Goal: Task Accomplishment & Management: Manage account settings

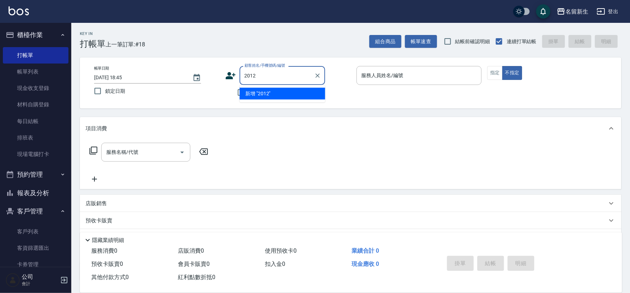
type input "2012"
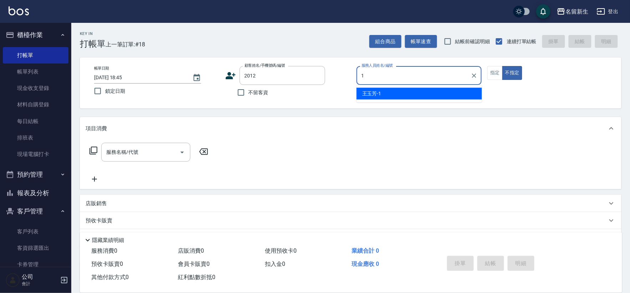
type input "[PERSON_NAME]-1"
type button "false"
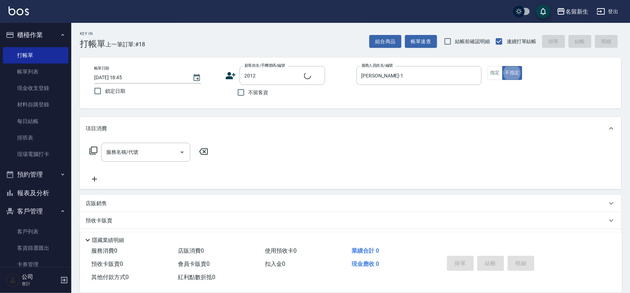
type input "[PERSON_NAME]/0921720675/2012"
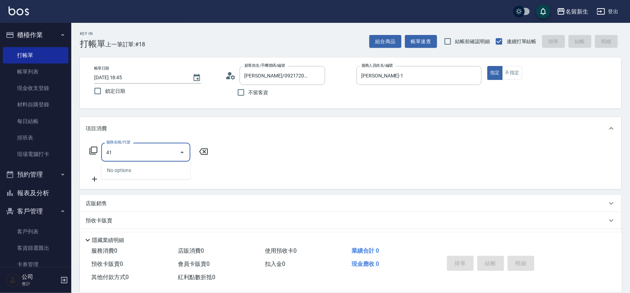
type input "4"
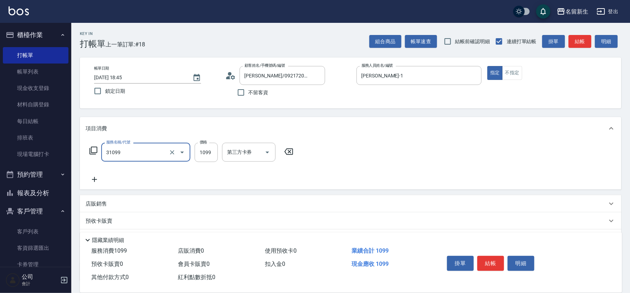
type input "公司活動/早鳥(31099)"
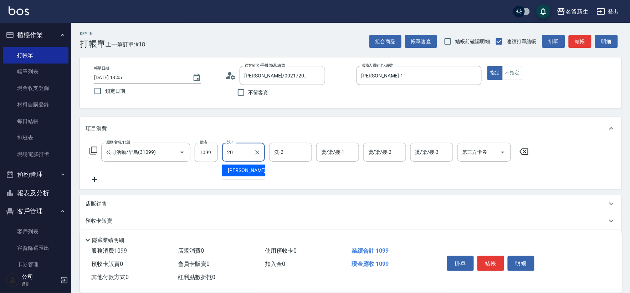
type input "[PERSON_NAME]-20"
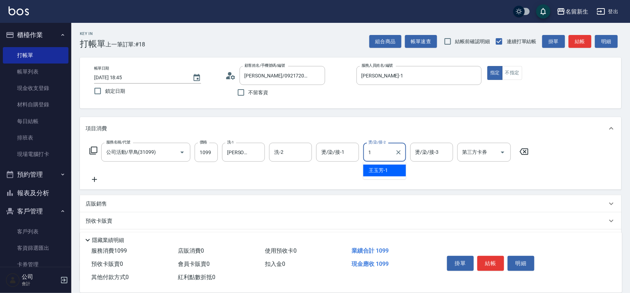
type input "[PERSON_NAME]-1"
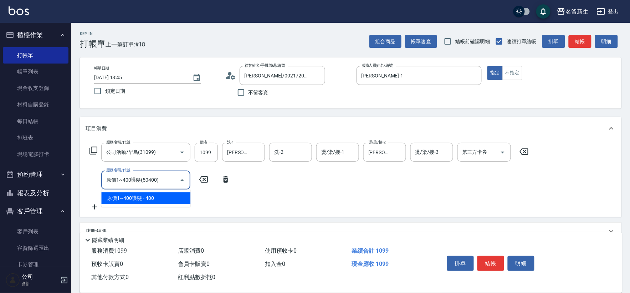
type input "原價1~400護髮(50400)"
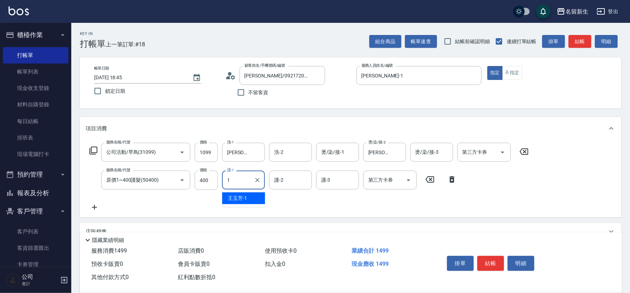
type input "[PERSON_NAME]-1"
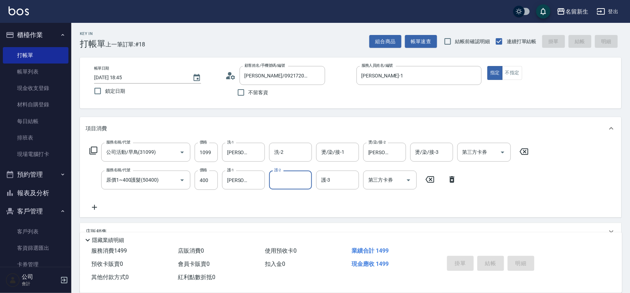
type input "[DATE] 19:43"
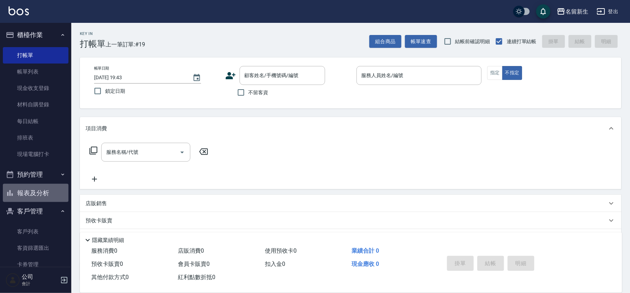
click at [62, 194] on button "報表及分析" at bounding box center [36, 193] width 66 height 19
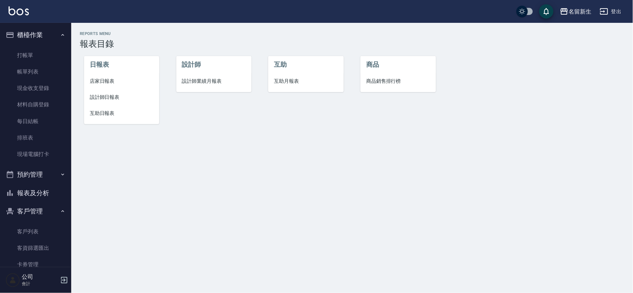
click at [218, 78] on span "設計師業績月報表" at bounding box center [214, 80] width 64 height 7
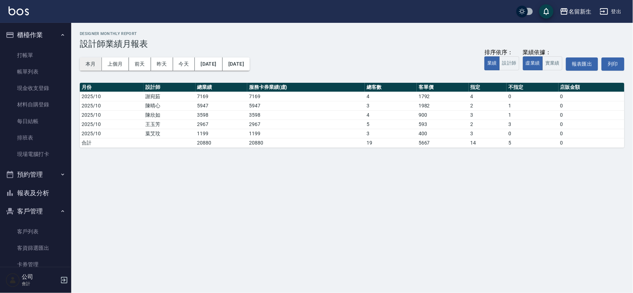
click at [85, 65] on button "本月" at bounding box center [91, 63] width 22 height 13
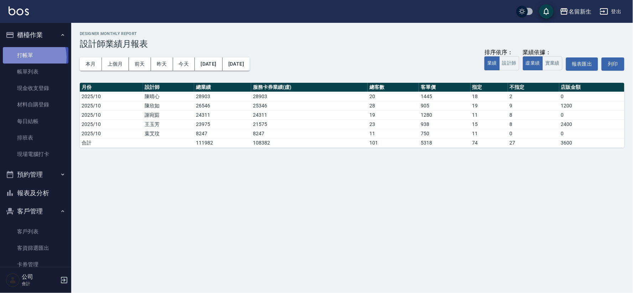
click at [22, 57] on link "打帳單" at bounding box center [36, 55] width 66 height 16
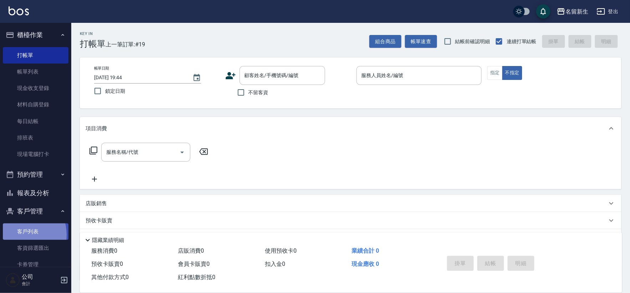
click at [19, 235] on link "客戶列表" at bounding box center [36, 231] width 66 height 16
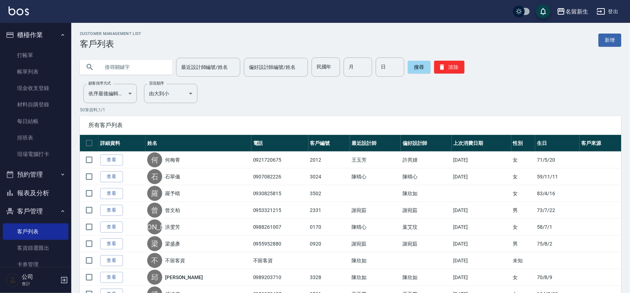
click at [130, 65] on input "text" at bounding box center [133, 66] width 67 height 19
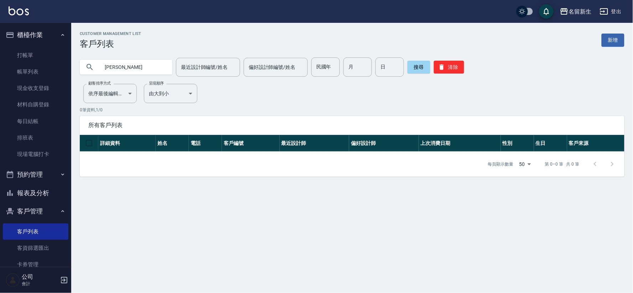
type input "[PERSON_NAME]"
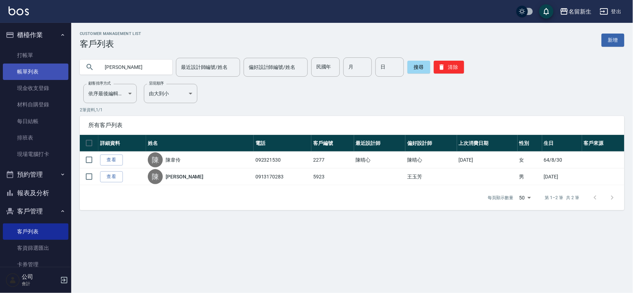
click at [52, 74] on link "帳單列表" at bounding box center [36, 71] width 66 height 16
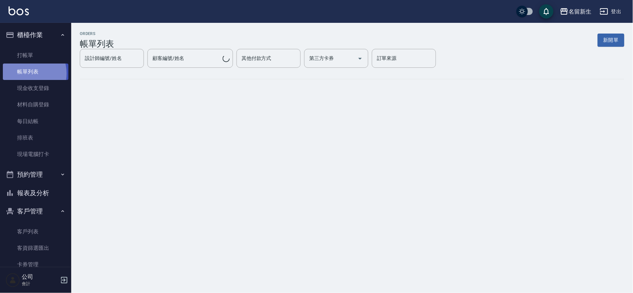
click at [25, 73] on link "帳單列表" at bounding box center [36, 71] width 66 height 16
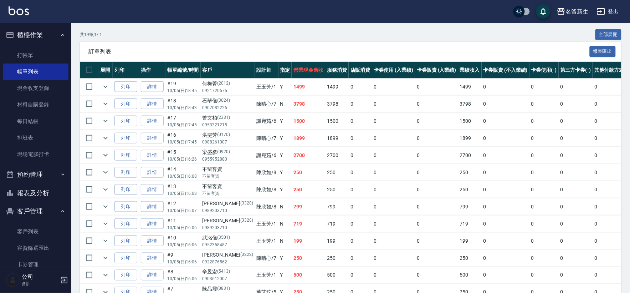
scroll to position [158, 0]
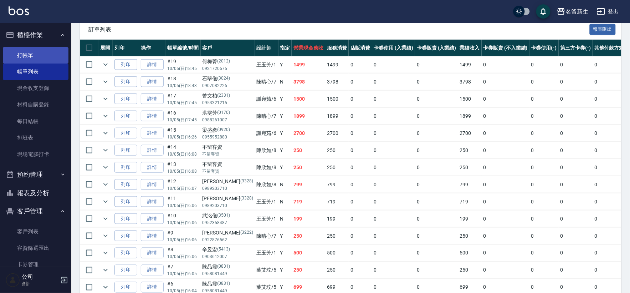
click at [24, 48] on link "打帳單" at bounding box center [36, 55] width 66 height 16
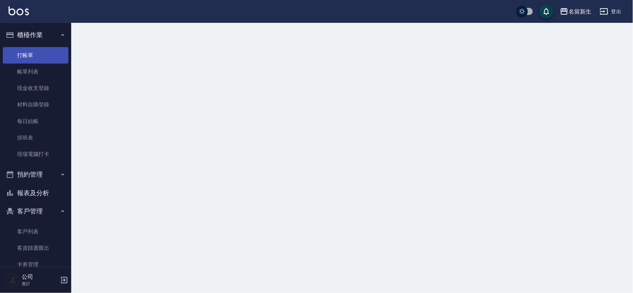
click at [24, 48] on link "打帳單" at bounding box center [36, 55] width 66 height 16
click at [24, 47] on link "打帳單" at bounding box center [36, 55] width 66 height 16
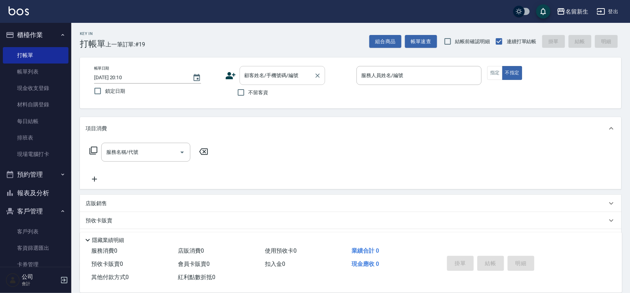
click at [250, 79] on input "顧客姓名/手機號碼/編號" at bounding box center [277, 75] width 68 height 12
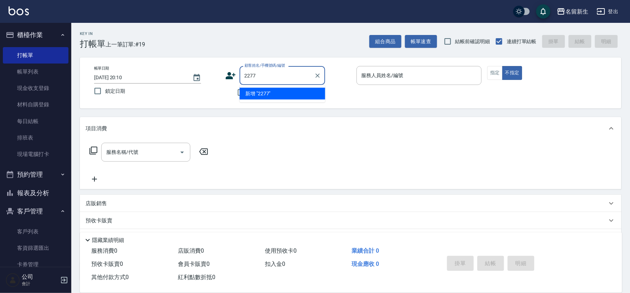
type input "2277"
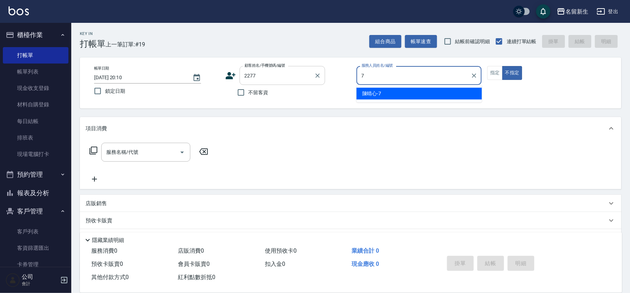
type input "7"
type button "false"
type input "[PERSON_NAME]-7"
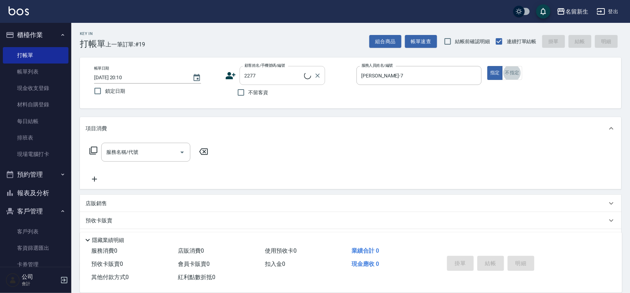
type input "[PERSON_NAME]/092321530/2277"
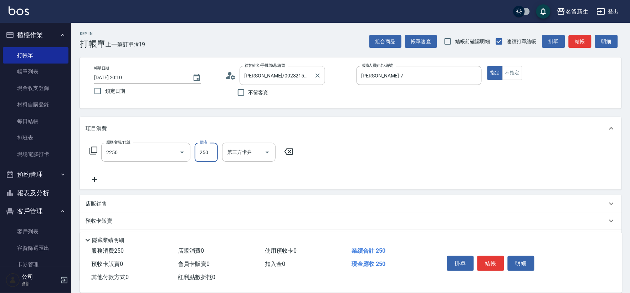
type input "剪髮(2250)"
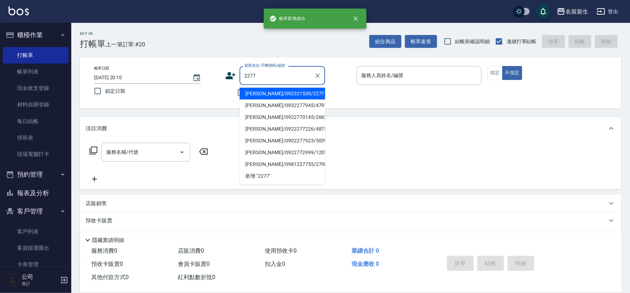
type input "2277"
type input "7"
type input "[PERSON_NAME]/092321530/2277"
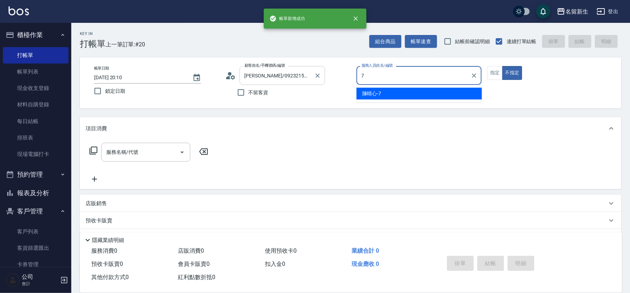
type input "[PERSON_NAME]-7"
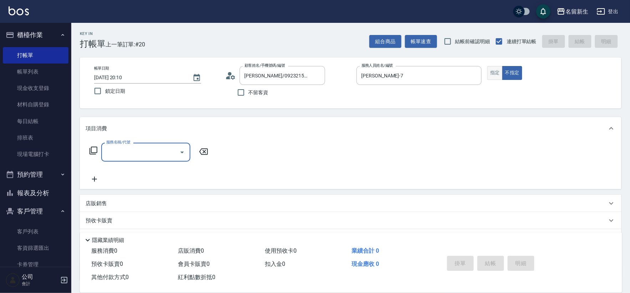
click at [492, 74] on button "指定" at bounding box center [494, 73] width 15 height 14
click at [140, 151] on input "服務名稱/代號" at bounding box center [140, 152] width 72 height 12
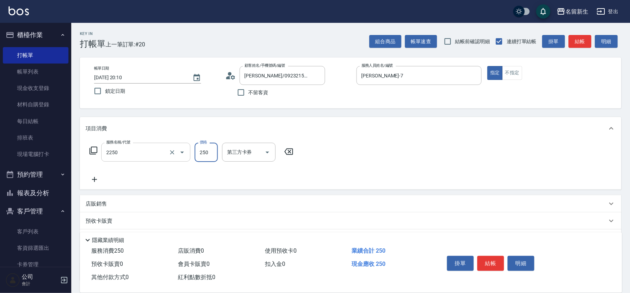
type input "剪髮(2250)"
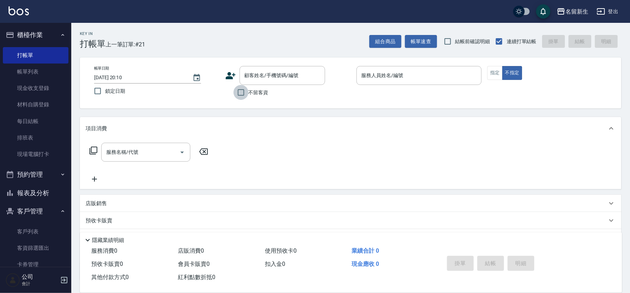
click at [238, 91] on input "不留客資" at bounding box center [240, 92] width 15 height 15
checkbox input "true"
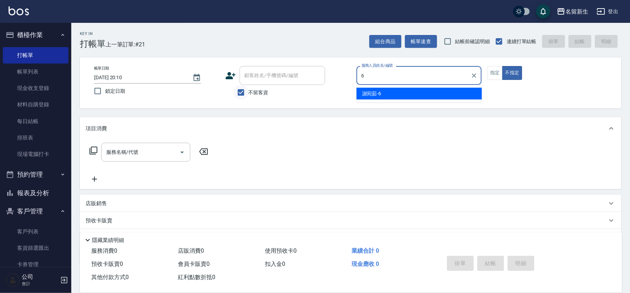
type input "[PERSON_NAME]-6"
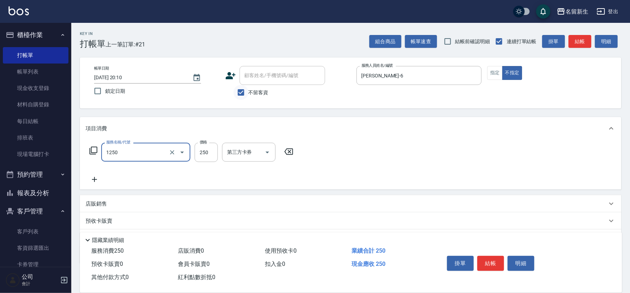
type input "洗髮250(1250)"
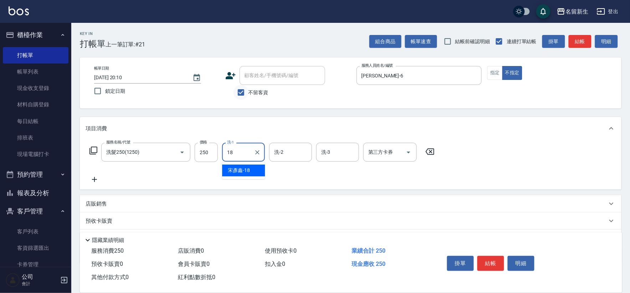
type input "[PERSON_NAME]-18"
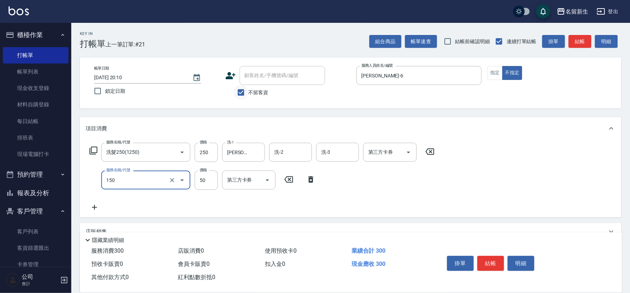
type input "精油(150)"
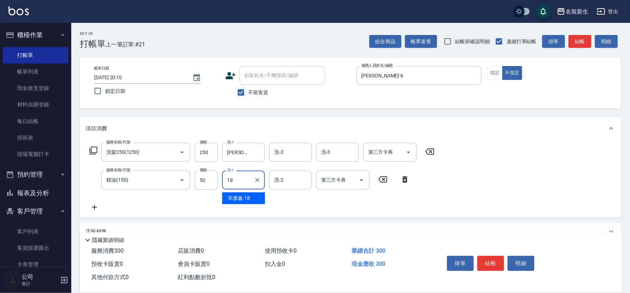
type input "[PERSON_NAME]-18"
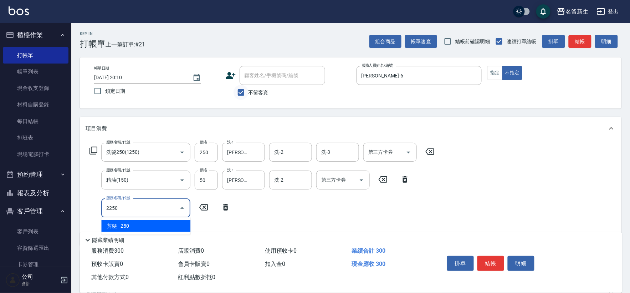
type input "剪髮(2250)"
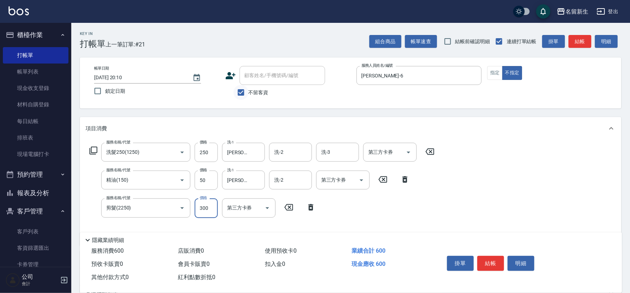
type input "300"
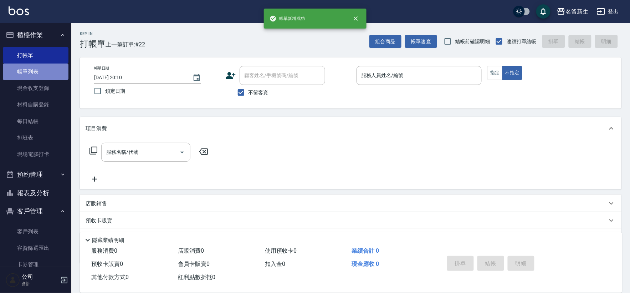
click at [38, 63] on link "帳單列表" at bounding box center [36, 71] width 66 height 16
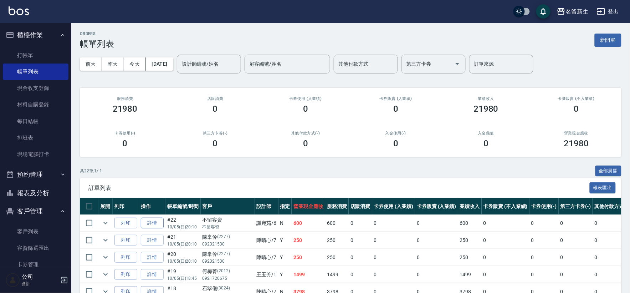
click at [161, 224] on link "詳情" at bounding box center [152, 222] width 23 height 11
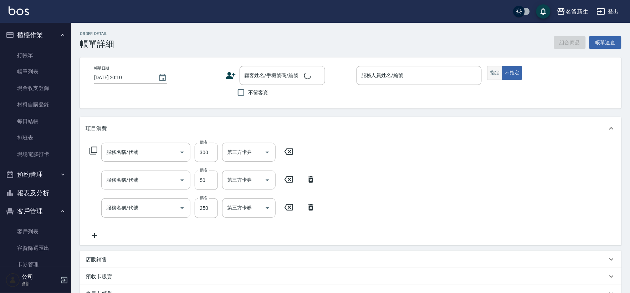
click at [493, 72] on button "指定" at bounding box center [494, 73] width 15 height 14
checkbox input "true"
type input "[PERSON_NAME]-6"
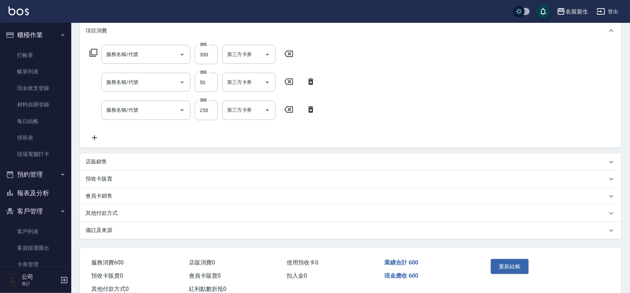
type input "剪髮(2250)"
type input "精油(150)"
type input "洗髮250(1250)"
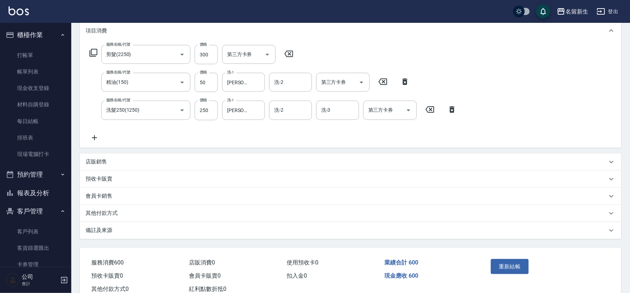
scroll to position [102, 0]
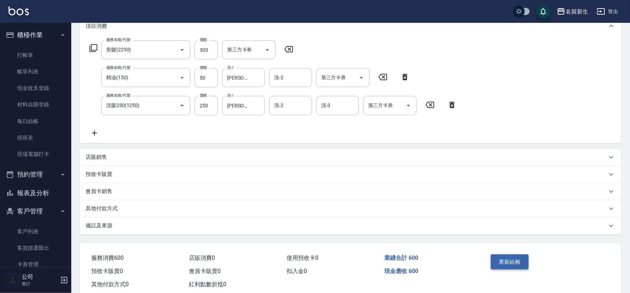
click at [501, 255] on button "重新結帳" at bounding box center [510, 261] width 38 height 15
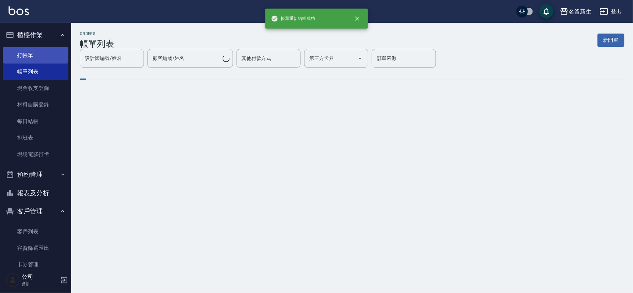
click at [29, 56] on link "打帳單" at bounding box center [36, 55] width 66 height 16
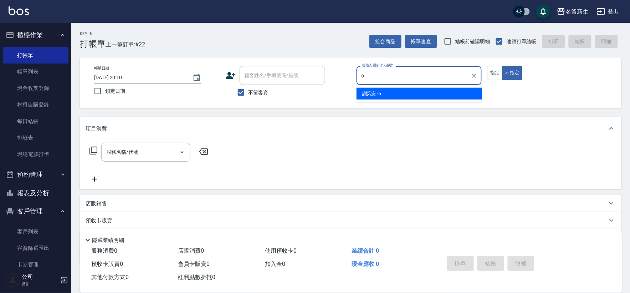
type input "6"
type button "false"
type input "[PERSON_NAME]-6"
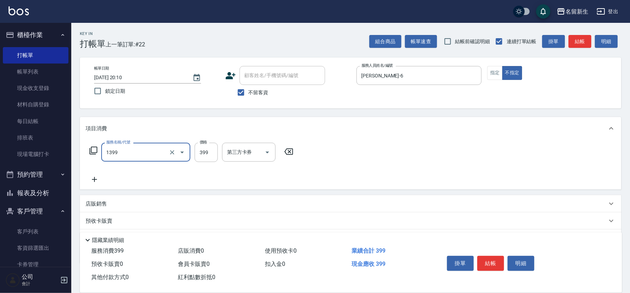
type input "健康洗髮(1399)"
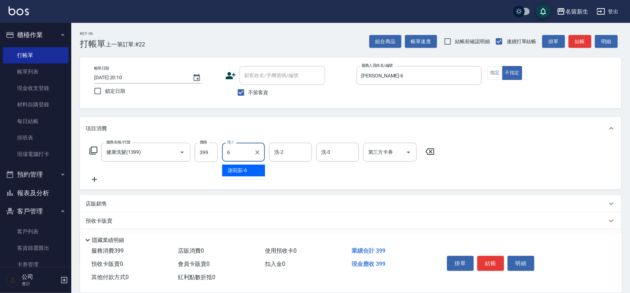
type input "[PERSON_NAME]-6"
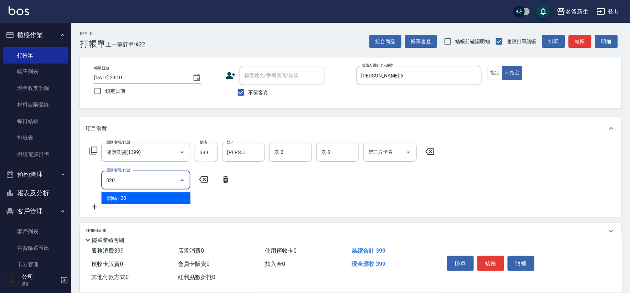
type input "潤絲(820)"
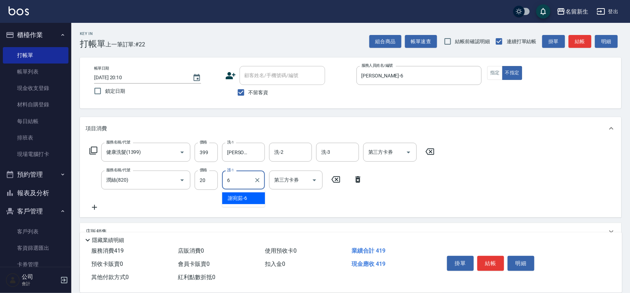
type input "[PERSON_NAME]-6"
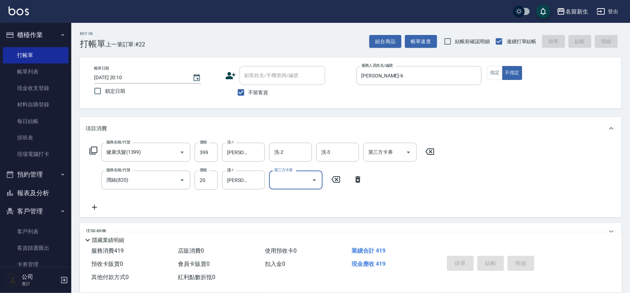
type input "[DATE] 20:11"
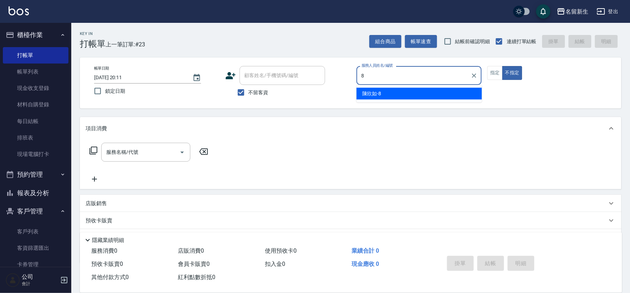
type input "[PERSON_NAME]-8"
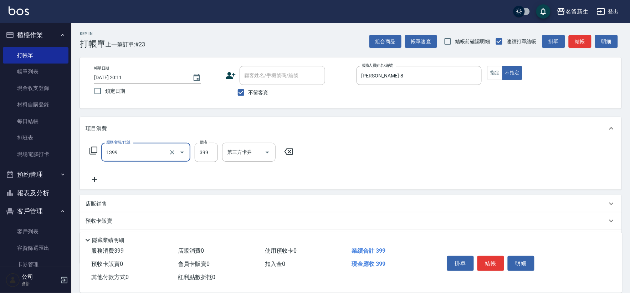
type input "健康洗髮(1399)"
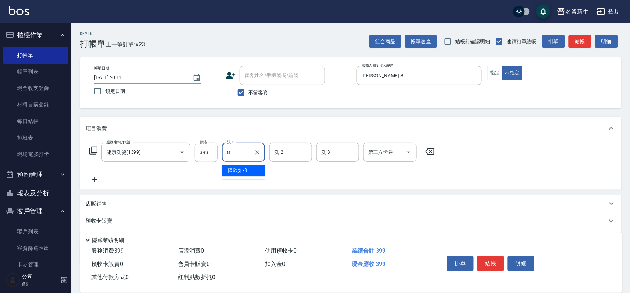
type input "[PERSON_NAME]-8"
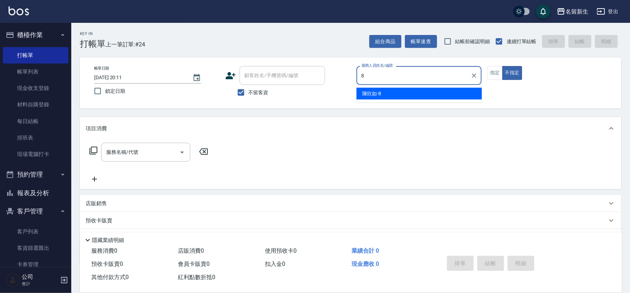
type input "[PERSON_NAME]-8"
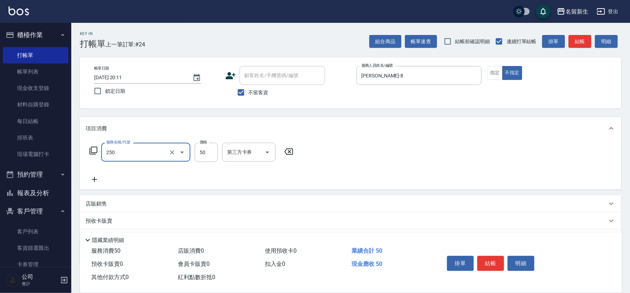
type input "剪瀏海(250)"
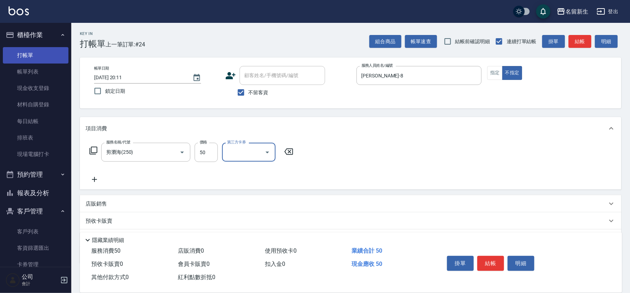
click at [45, 62] on ul "打帳單 帳單列表 現金收支登錄 材料自購登錄 每日結帳 排班表 現場電腦打卡" at bounding box center [36, 104] width 66 height 121
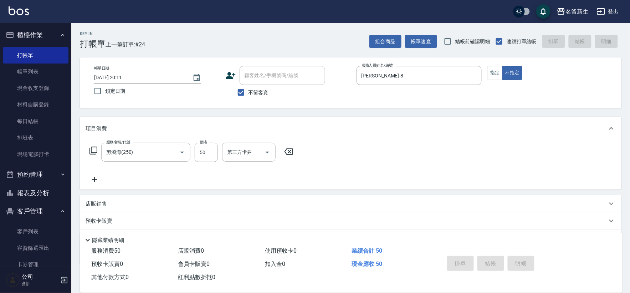
type input "[DATE] 20:12"
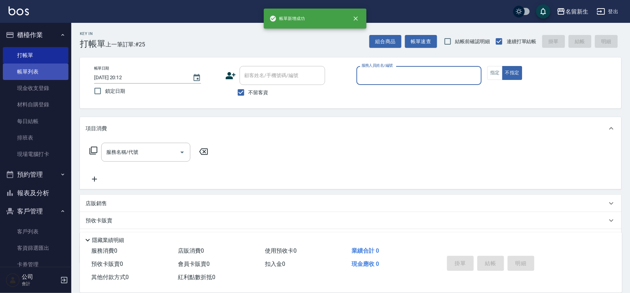
click at [54, 74] on link "帳單列表" at bounding box center [36, 71] width 66 height 16
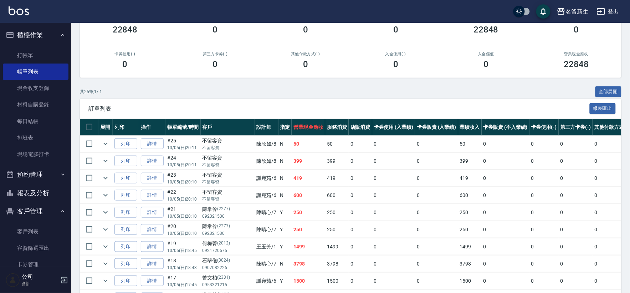
scroll to position [158, 0]
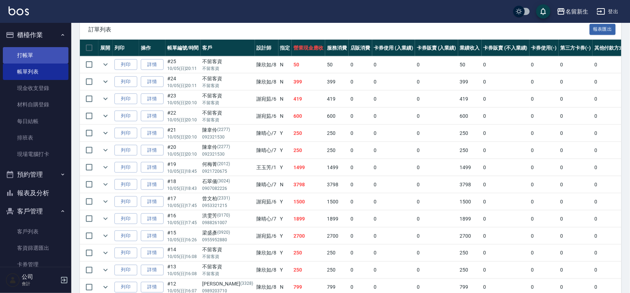
click at [22, 54] on link "打帳單" at bounding box center [36, 55] width 66 height 16
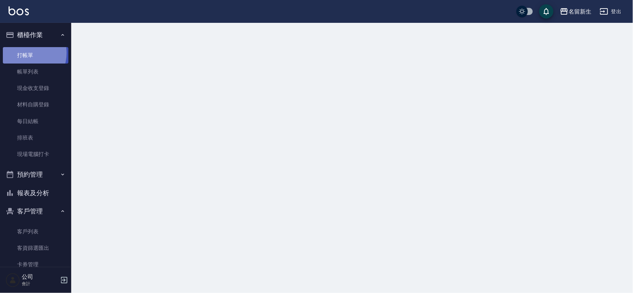
click at [24, 52] on link "打帳單" at bounding box center [36, 55] width 66 height 16
click at [25, 51] on link "打帳單" at bounding box center [36, 55] width 66 height 16
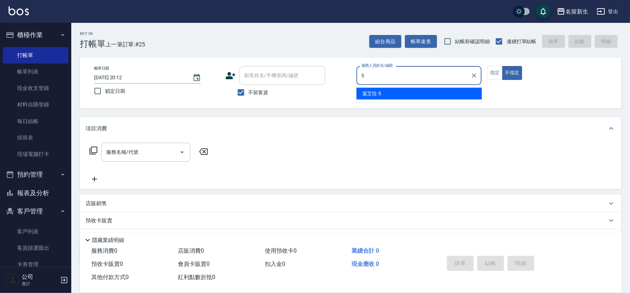
type input "5"
type button "false"
type input "[PERSON_NAME]-5"
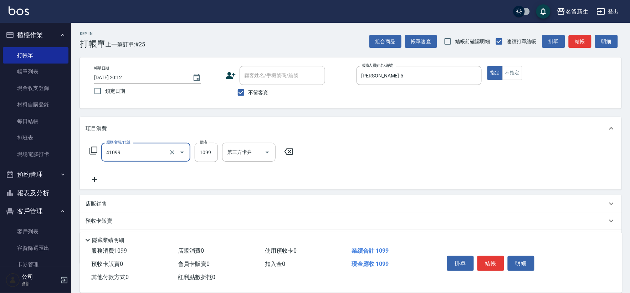
type input "公司活動/早鳥(41099)"
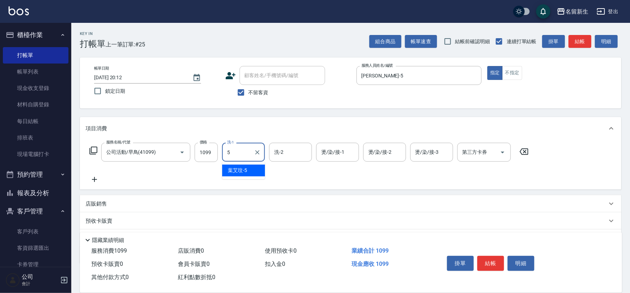
type input "[PERSON_NAME]-5"
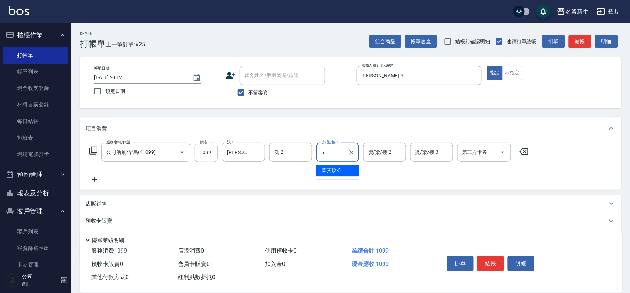
type input "[PERSON_NAME]-5"
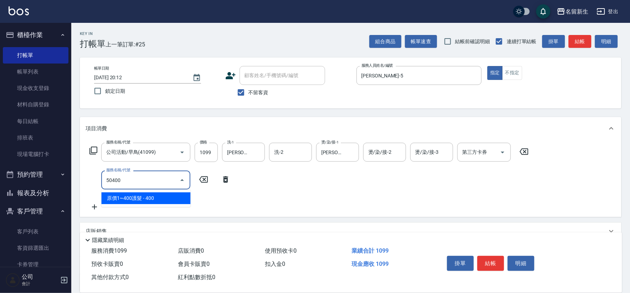
type input "原價1~400護髮(50400)"
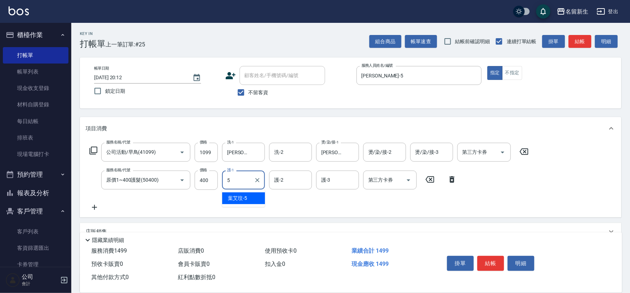
type input "[PERSON_NAME]-5"
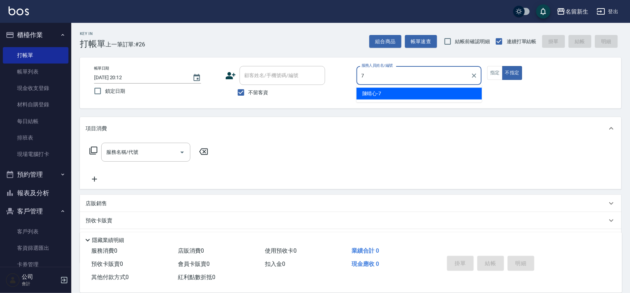
type input "[PERSON_NAME]-7"
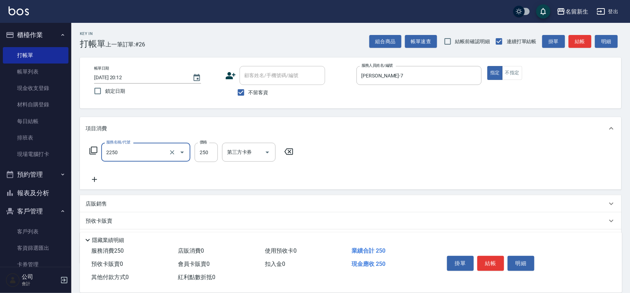
type input "剪髮(2250)"
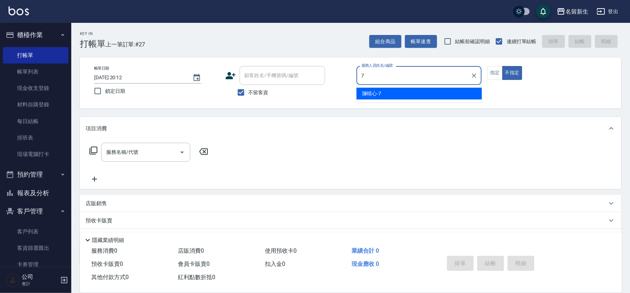
type input "[PERSON_NAME]-7"
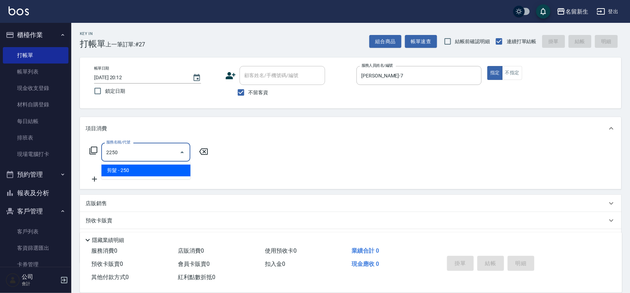
type input "剪髮(2250)"
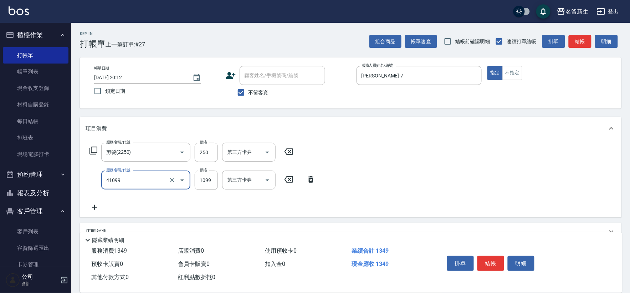
type input "公司活動/早鳥(41099)"
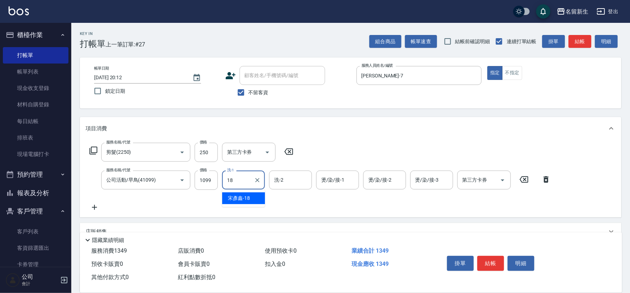
type input "[PERSON_NAME]-18"
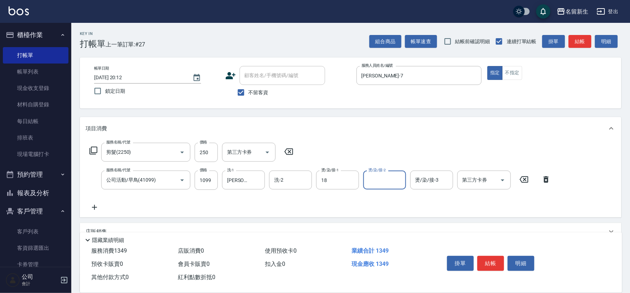
type input "[PERSON_NAME]-18"
type input "[PERSON_NAME]-6"
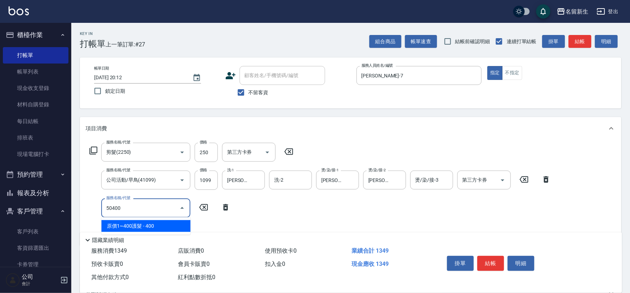
type input "原價1~400護髮(50400)"
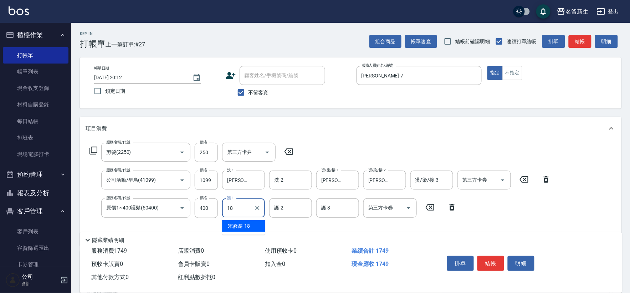
type input "[PERSON_NAME]-18"
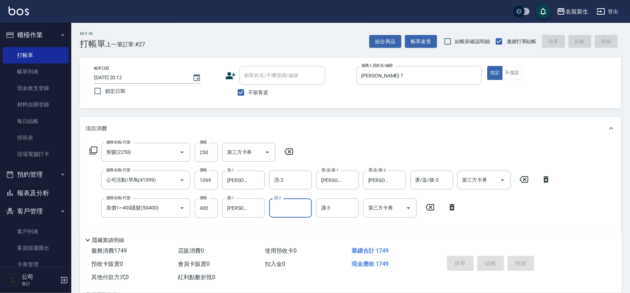
type input "[DATE] 20:13"
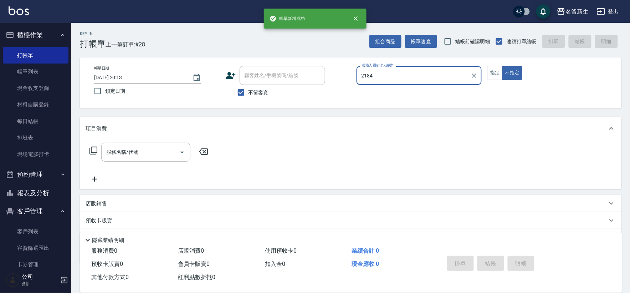
type input "2184"
click at [502, 66] on button "不指定" at bounding box center [512, 73] width 20 height 14
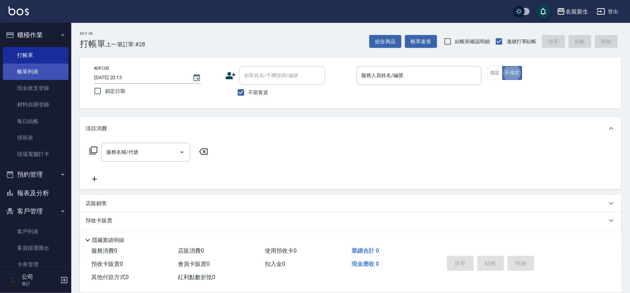
click at [22, 71] on link "帳單列表" at bounding box center [36, 71] width 66 height 16
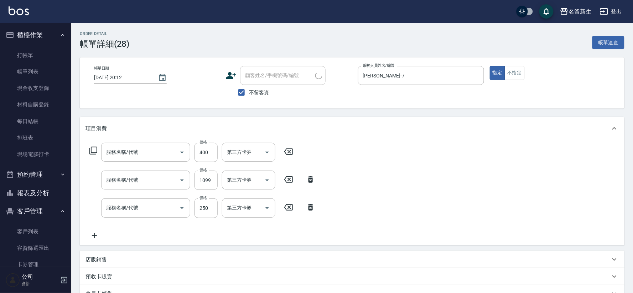
type input "[DATE] 20:12"
checkbox input "true"
type input "[PERSON_NAME]-7"
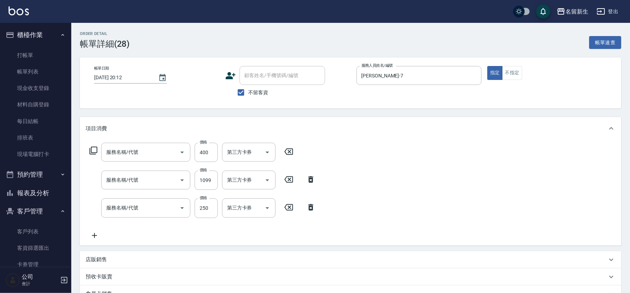
click at [258, 92] on span "不留客資" at bounding box center [258, 92] width 20 height 7
click at [248, 92] on input "不留客資" at bounding box center [240, 92] width 15 height 15
checkbox input "false"
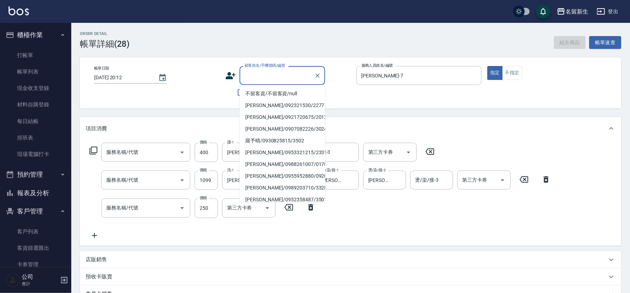
click at [268, 80] on input "顧客姓名/手機號碼/編號" at bounding box center [277, 75] width 68 height 12
type input "原價1~400護髮(50400)"
type input "公司活動/早鳥(41099)"
type input "剪髮(2250)"
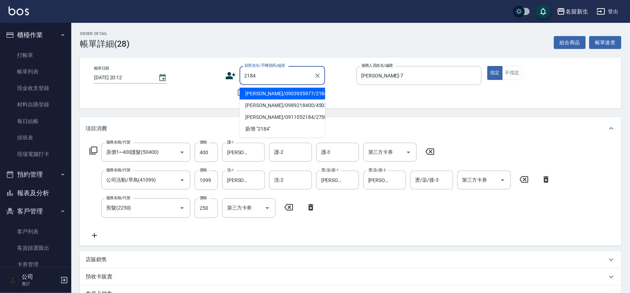
click at [288, 88] on li "[PERSON_NAME]/0903935977/2184" at bounding box center [283, 94] width 86 height 12
type input "[PERSON_NAME]/0903935977/2184"
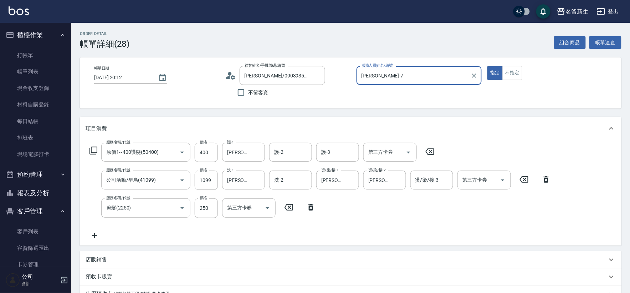
scroll to position [137, 0]
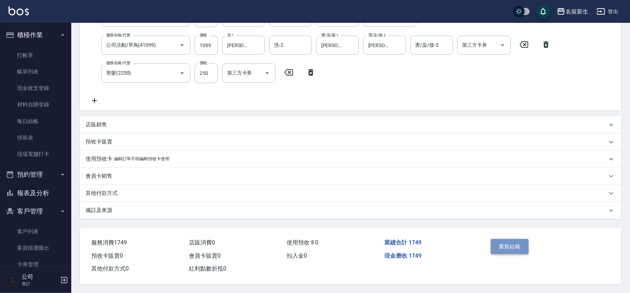
click at [516, 244] on button "重新結帳" at bounding box center [510, 246] width 38 height 15
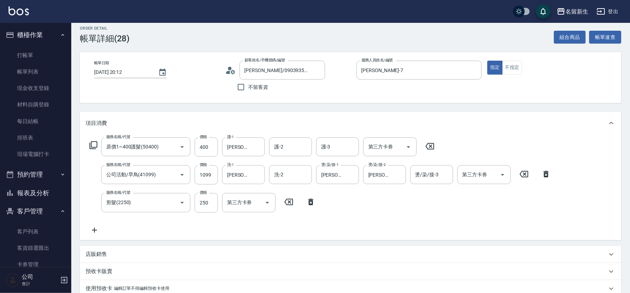
scroll to position [0, 0]
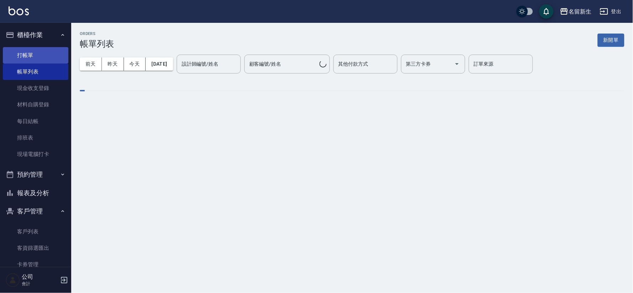
click at [26, 55] on link "打帳單" at bounding box center [36, 55] width 66 height 16
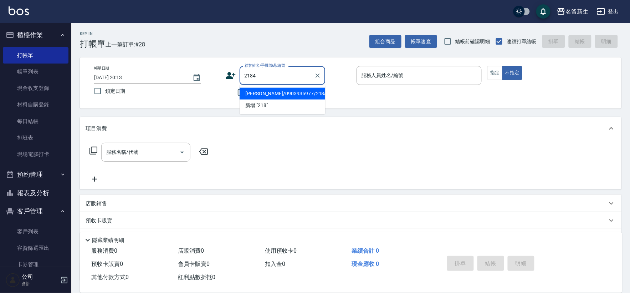
type input "2184"
type input "7"
type input "[PERSON_NAME]/0903935977/2184"
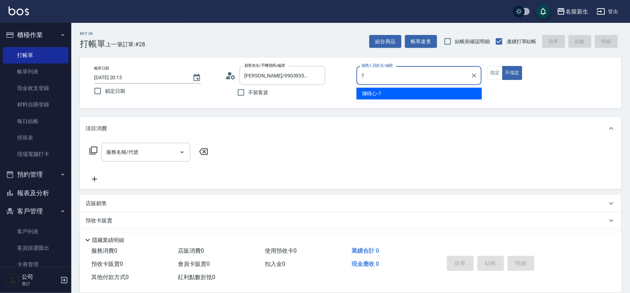
type input "7"
type button "false"
type input "[PERSON_NAME]-7"
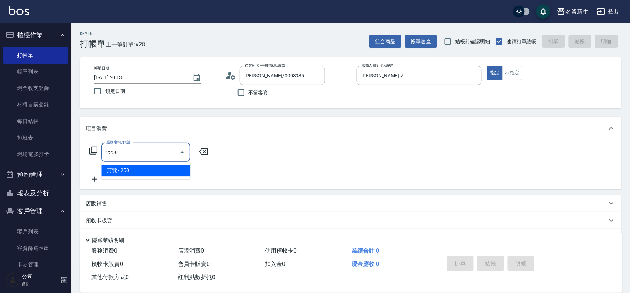
type input "剪髮(2250)"
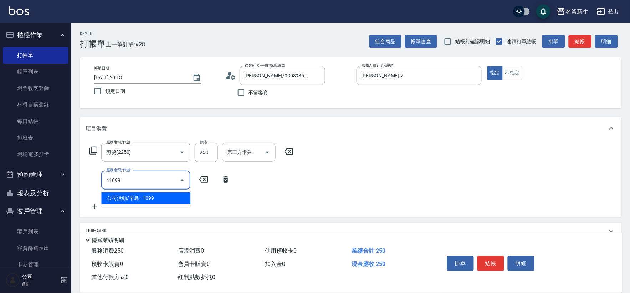
type input "公司活動/早鳥(41099)"
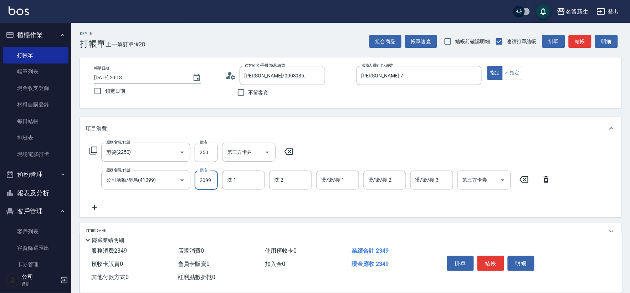
type input "2099"
type input "[PERSON_NAME]-18"
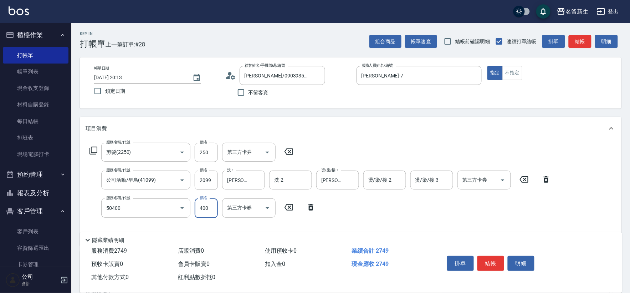
type input "原價1~400護髮(50400)"
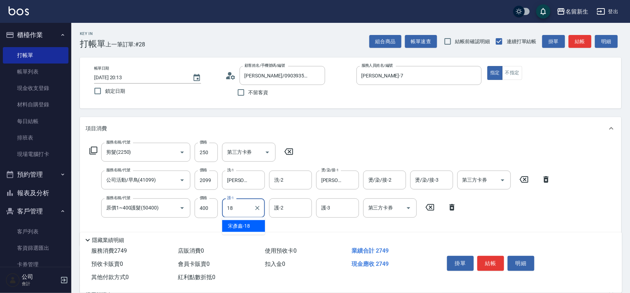
type input "[PERSON_NAME]-18"
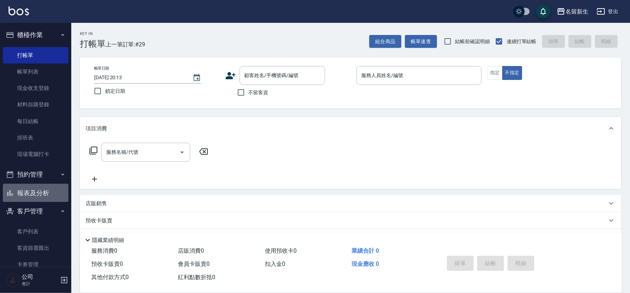
click at [36, 184] on button "報表及分析" at bounding box center [36, 193] width 66 height 19
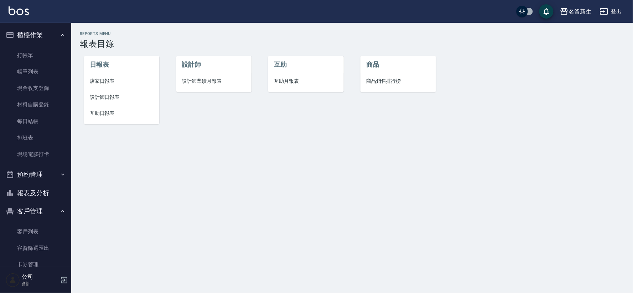
click at [95, 78] on span "店家日報表" at bounding box center [122, 80] width 64 height 7
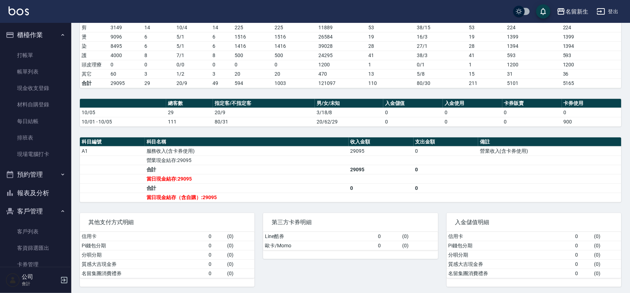
scroll to position [124, 0]
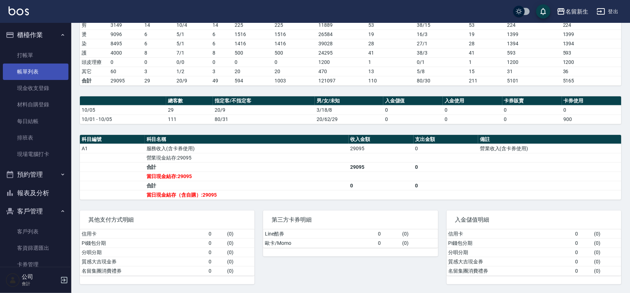
click at [34, 74] on link "帳單列表" at bounding box center [36, 71] width 66 height 16
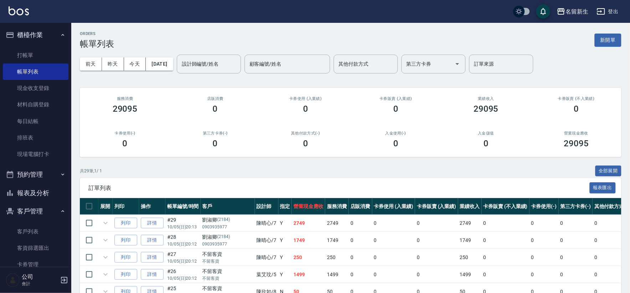
scroll to position [79, 0]
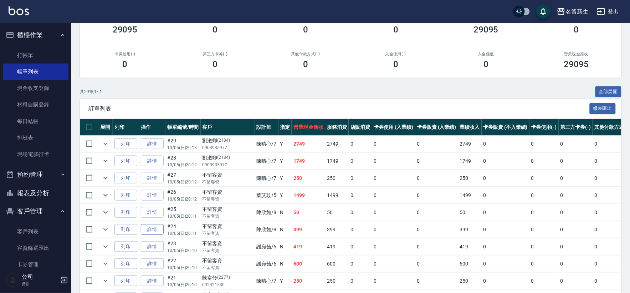
click at [153, 229] on link "詳情" at bounding box center [152, 229] width 23 height 11
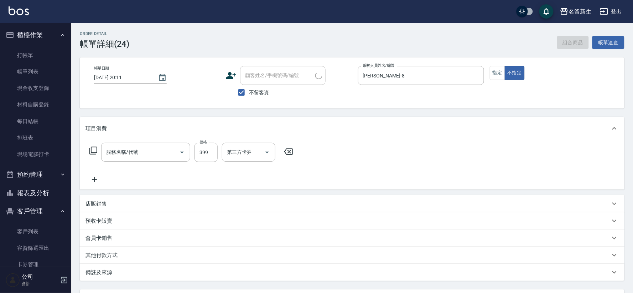
type input "[DATE] 20:11"
checkbox input "true"
type input "[PERSON_NAME]-8"
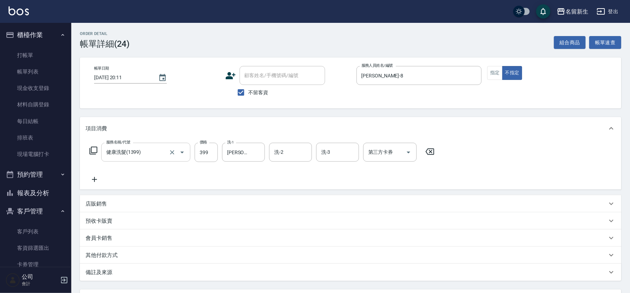
click at [144, 154] on input "健康洗髮(1399)" at bounding box center [135, 152] width 63 height 12
type input "洗髮250(1250)"
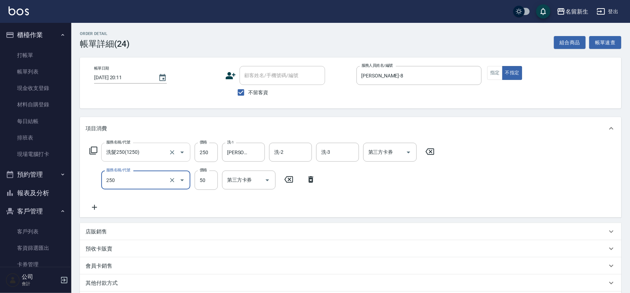
type input "剪瀏海(250)"
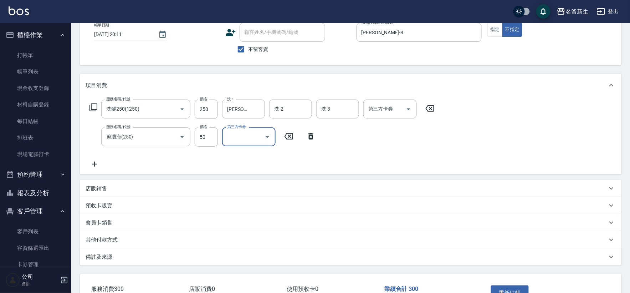
scroll to position [92, 0]
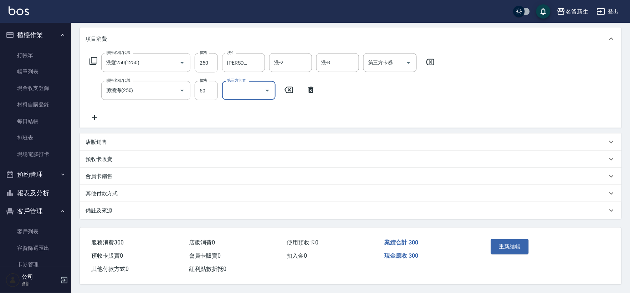
click at [522, 248] on button "重新結帳" at bounding box center [510, 246] width 38 height 15
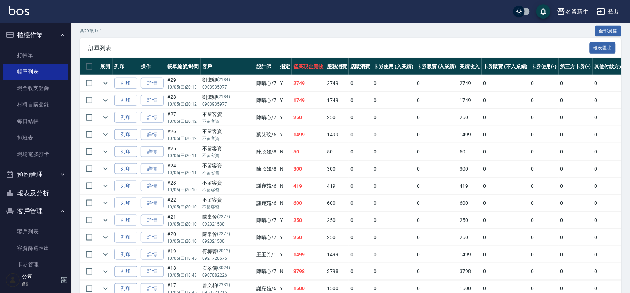
scroll to position [158, 0]
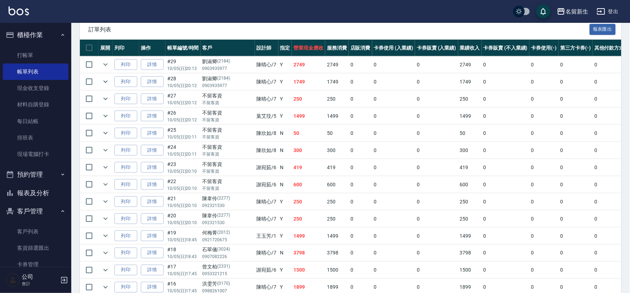
click at [55, 194] on button "報表及分析" at bounding box center [36, 193] width 66 height 19
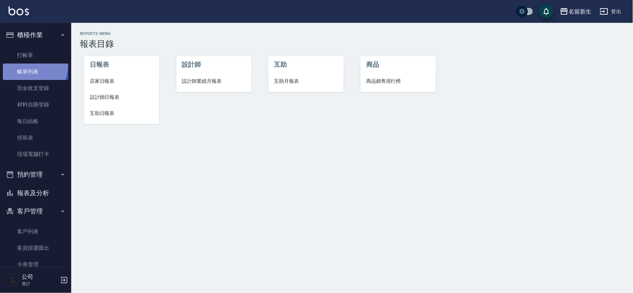
click at [27, 65] on link "帳單列表" at bounding box center [36, 71] width 66 height 16
click at [50, 71] on link "帳單列表" at bounding box center [36, 71] width 66 height 16
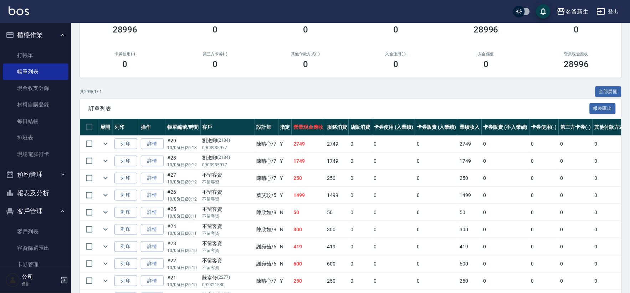
scroll to position [119, 0]
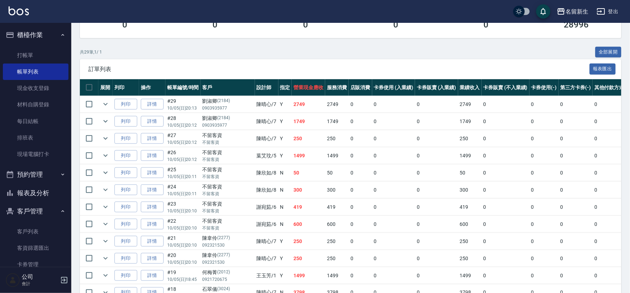
click at [35, 194] on button "報表及分析" at bounding box center [36, 193] width 66 height 19
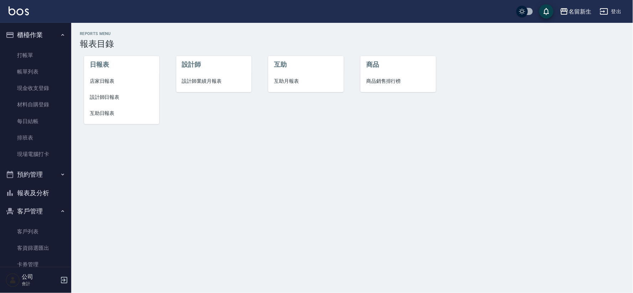
click at [85, 77] on li "店家日報表" at bounding box center [121, 81] width 75 height 16
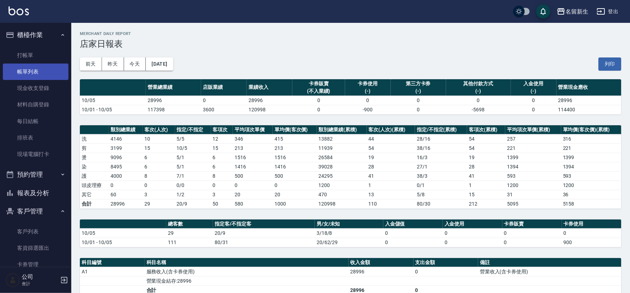
click at [50, 71] on link "帳單列表" at bounding box center [36, 71] width 66 height 16
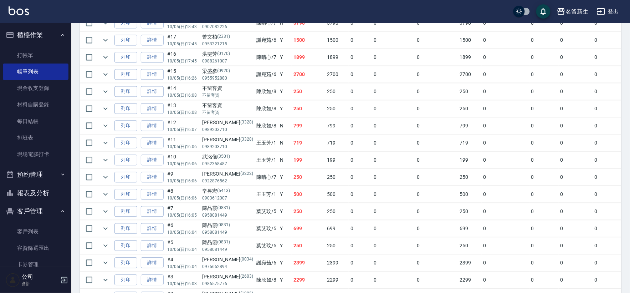
scroll to position [375, 0]
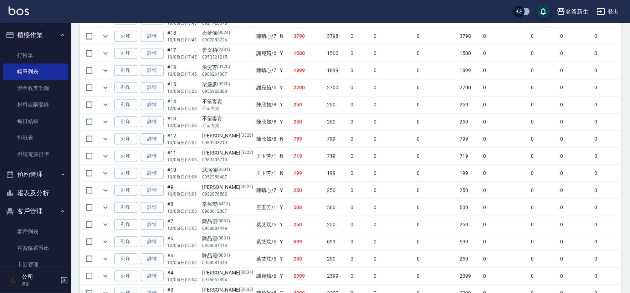
click at [159, 140] on link "詳情" at bounding box center [152, 139] width 23 height 11
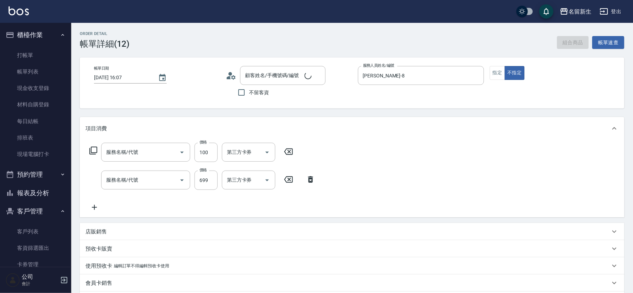
type input "[DATE] 16:07"
type input "[PERSON_NAME]-8"
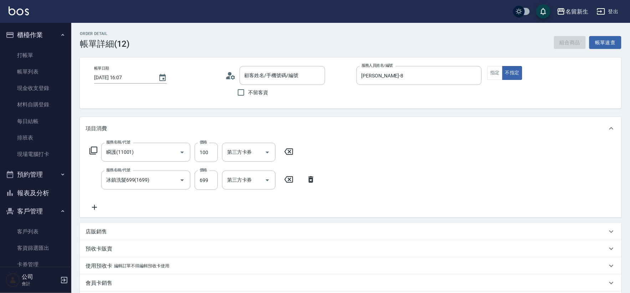
type input "[PERSON_NAME]/0989203710/3328"
type input "瞬護(11001)"
type input "冰鎮洗髮699(1699)"
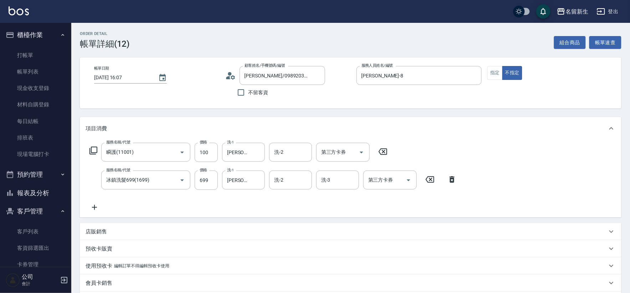
click at [384, 148] on icon at bounding box center [383, 151] width 18 height 9
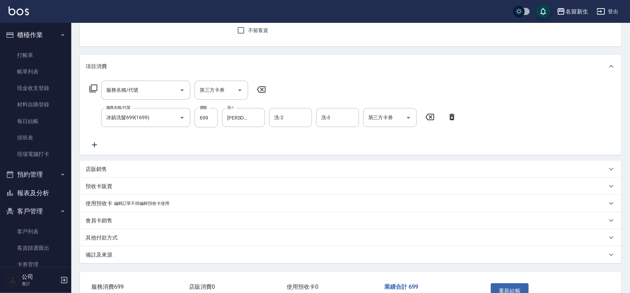
scroll to position [108, 0]
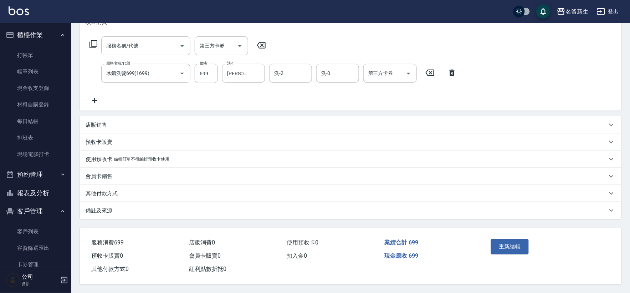
click at [265, 42] on icon at bounding box center [261, 45] width 9 height 6
click at [504, 229] on div "重新結帳" at bounding box center [545, 251] width 133 height 48
click at [509, 241] on button "重新結帳" at bounding box center [510, 246] width 38 height 15
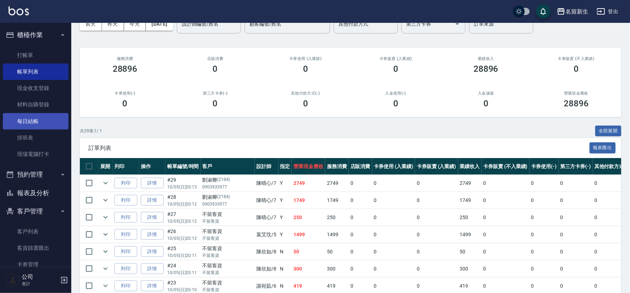
scroll to position [79, 0]
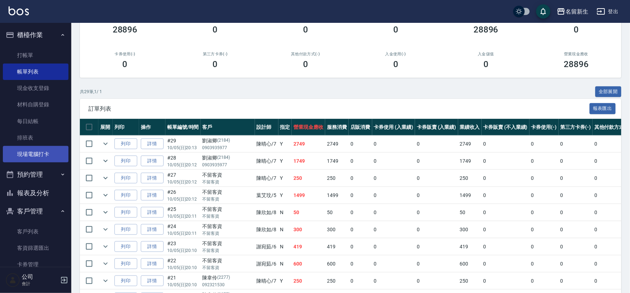
click at [50, 151] on link "現場電腦打卡" at bounding box center [36, 154] width 66 height 16
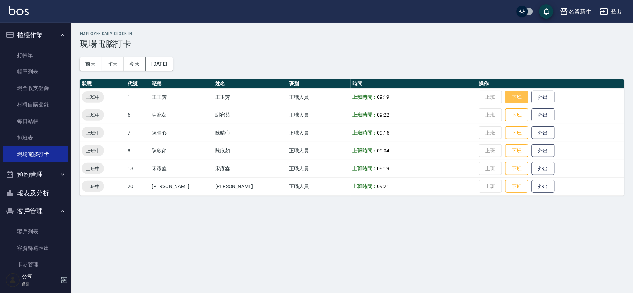
click at [508, 100] on button "下班" at bounding box center [517, 97] width 23 height 12
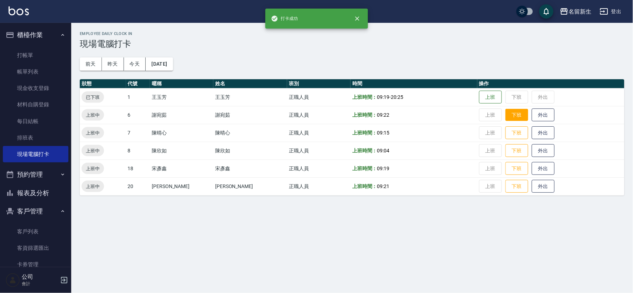
click at [506, 115] on button "下班" at bounding box center [517, 115] width 23 height 12
click at [506, 130] on button "下班" at bounding box center [517, 133] width 23 height 12
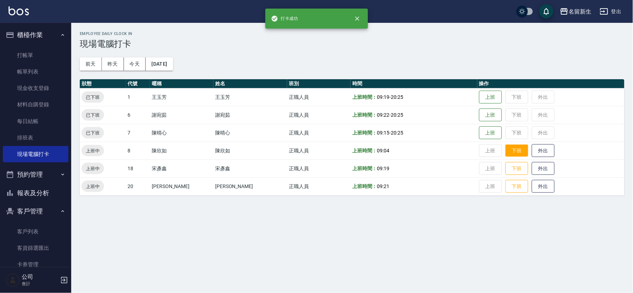
click at [506, 154] on button "下班" at bounding box center [517, 150] width 23 height 12
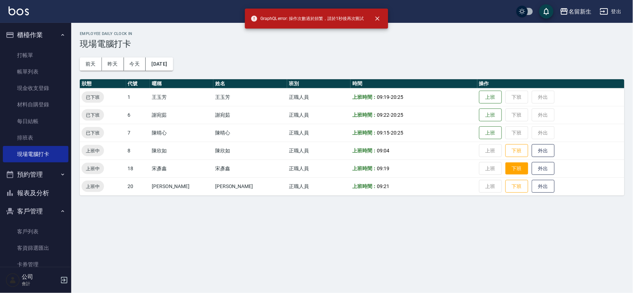
click at [506, 170] on button "下班" at bounding box center [517, 168] width 23 height 12
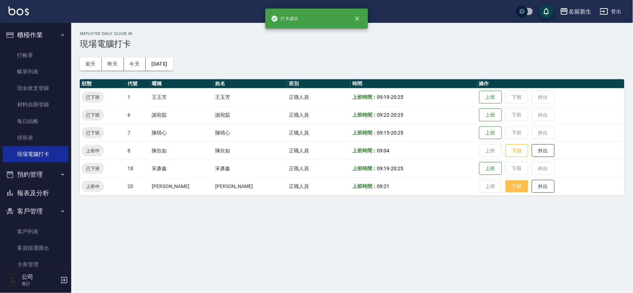
click at [506, 186] on button "下班" at bounding box center [517, 186] width 23 height 12
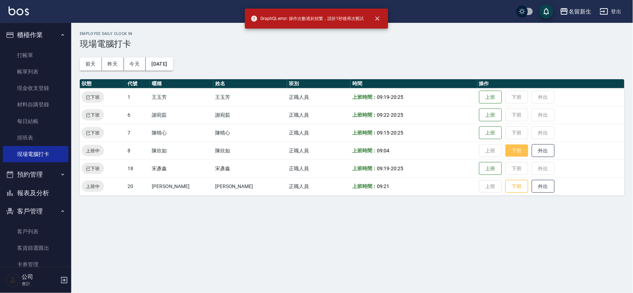
click at [512, 147] on button "下班" at bounding box center [517, 150] width 23 height 12
click at [513, 152] on button "下班" at bounding box center [517, 150] width 23 height 12
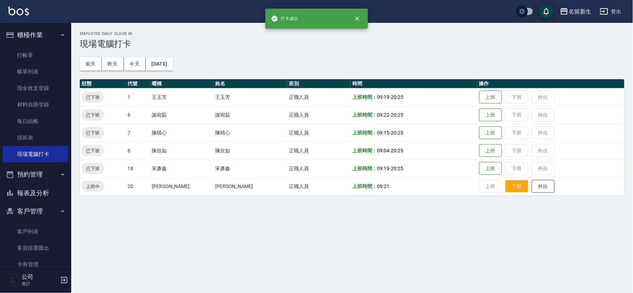
click at [506, 185] on button "下班" at bounding box center [517, 186] width 23 height 12
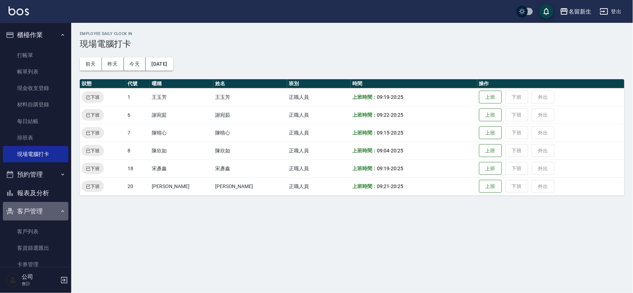
click at [49, 205] on button "客戶管理" at bounding box center [36, 211] width 66 height 19
click at [51, 196] on button "報表及分析" at bounding box center [36, 193] width 66 height 19
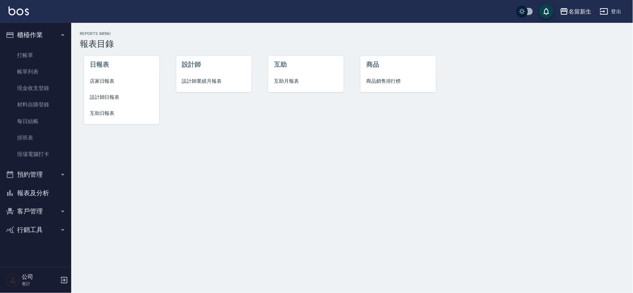
click at [99, 84] on span "店家日報表" at bounding box center [122, 80] width 64 height 7
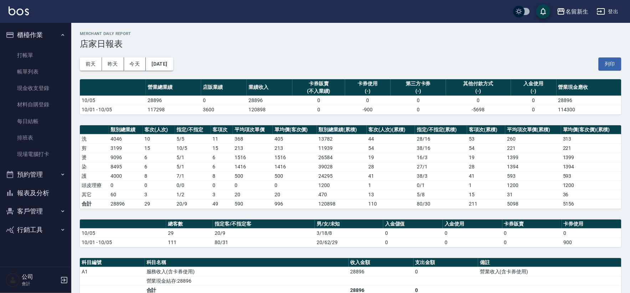
click at [19, 192] on button "報表及分析" at bounding box center [36, 193] width 66 height 19
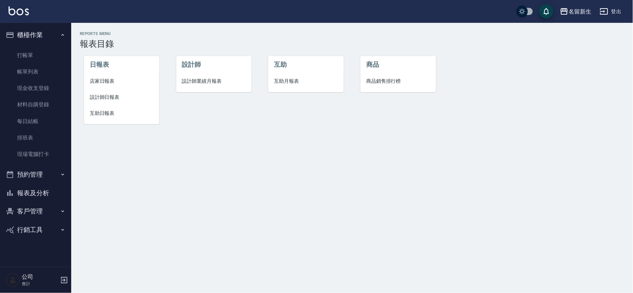
click at [194, 73] on li "設計師業績月報表" at bounding box center [213, 81] width 75 height 16
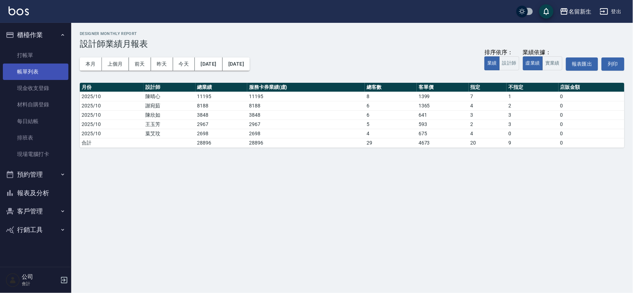
click at [50, 74] on link "帳單列表" at bounding box center [36, 71] width 66 height 16
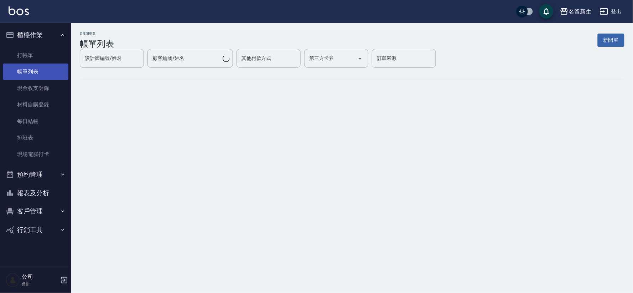
click at [50, 74] on link "帳單列表" at bounding box center [36, 71] width 66 height 16
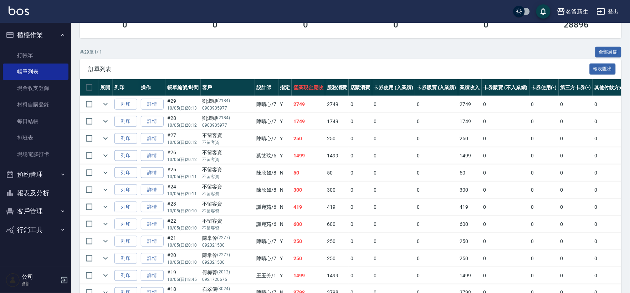
scroll to position [158, 0]
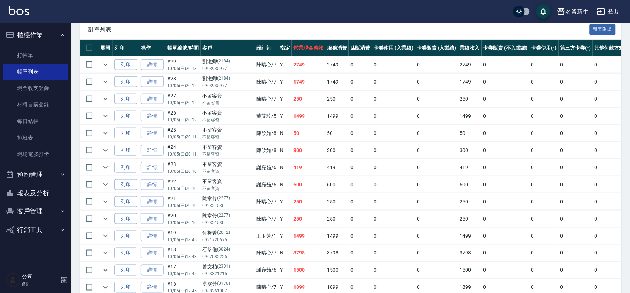
click at [292, 131] on td "50" at bounding box center [309, 133] width 34 height 17
click at [61, 191] on button "報表及分析" at bounding box center [36, 193] width 66 height 19
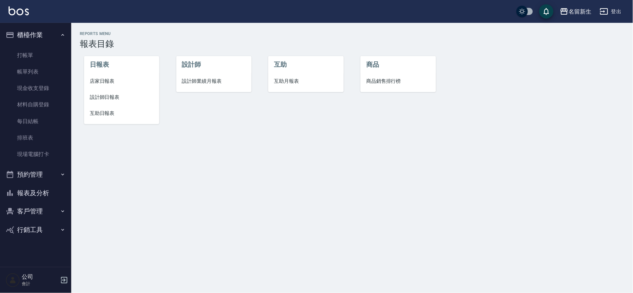
click at [122, 77] on span "店家日報表" at bounding box center [122, 80] width 64 height 7
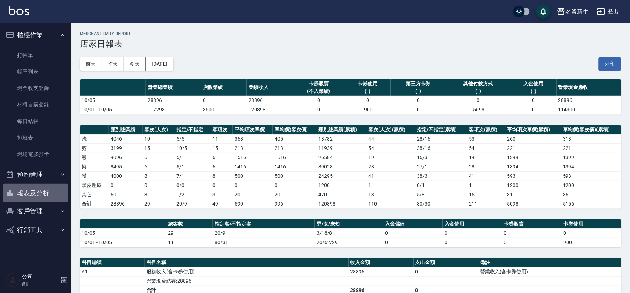
drag, startPoint x: 22, startPoint y: 197, endPoint x: 36, endPoint y: 193, distance: 14.1
click at [22, 197] on button "報表及分析" at bounding box center [36, 193] width 66 height 19
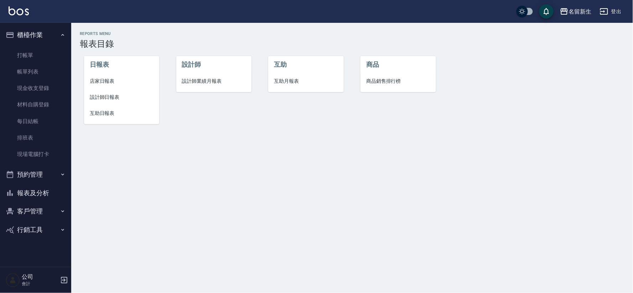
click at [196, 80] on span "設計師業績月報表" at bounding box center [214, 80] width 64 height 7
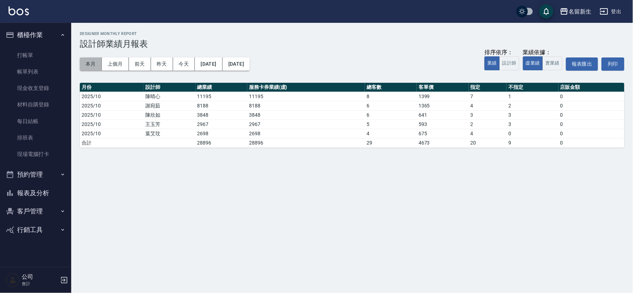
click at [89, 60] on button "本月" at bounding box center [91, 63] width 22 height 13
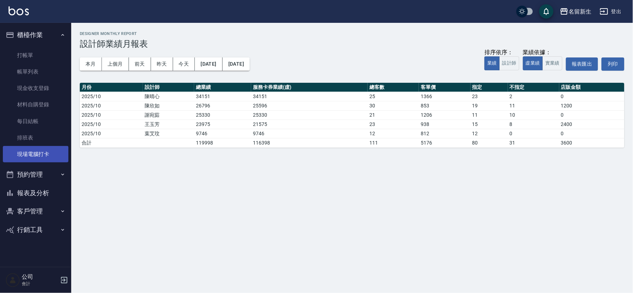
click at [40, 151] on link "現場電腦打卡" at bounding box center [36, 154] width 66 height 16
